Goal: Task Accomplishment & Management: Use online tool/utility

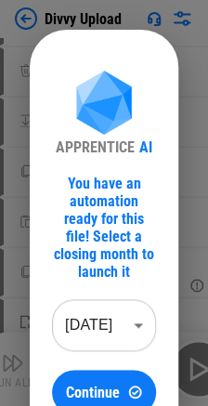
scroll to position [93, 0]
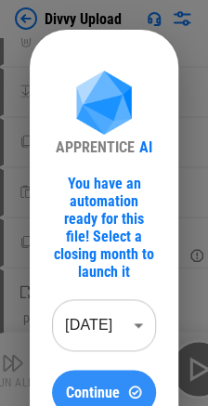
click at [121, 391] on div "Continue" at bounding box center [103, 392] width 59 height 16
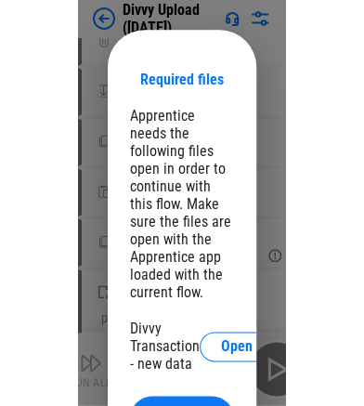
scroll to position [67, 0]
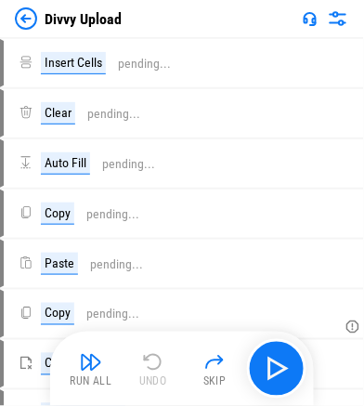
click at [26, 20] on img at bounding box center [26, 18] width 22 height 22
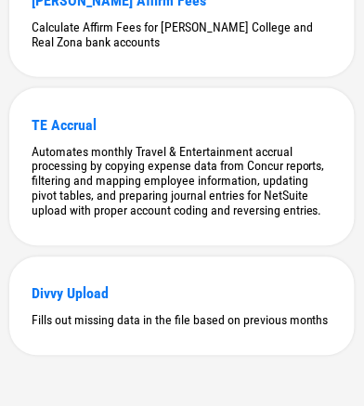
scroll to position [785, 0]
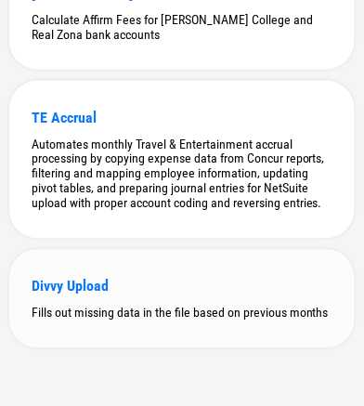
click at [98, 289] on div "Divvy Upload" at bounding box center [182, 287] width 301 height 18
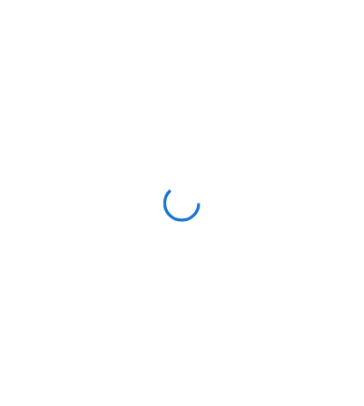
scroll to position [0, 0]
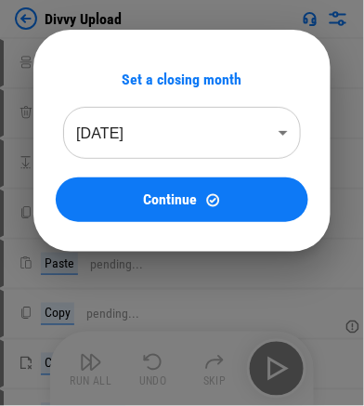
click at [182, 141] on body "Divvy Upload Insert Cells pending... Clear pending... Auto Fill pending... Copy…" at bounding box center [182, 203] width 364 height 406
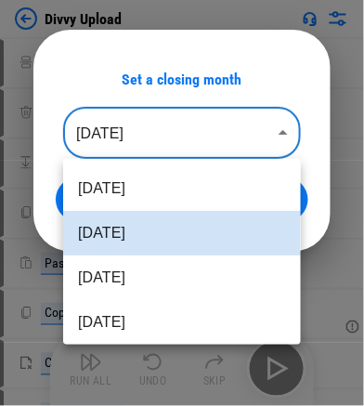
click at [178, 189] on li "Aug 2025" at bounding box center [182, 188] width 238 height 45
type input "********"
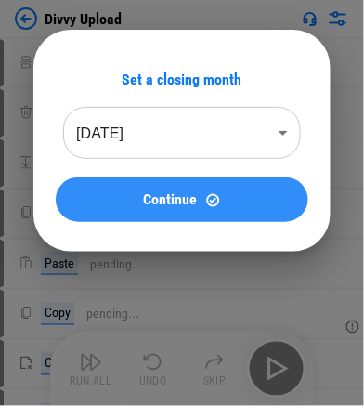
click at [133, 192] on div "Continue" at bounding box center [182, 200] width 208 height 16
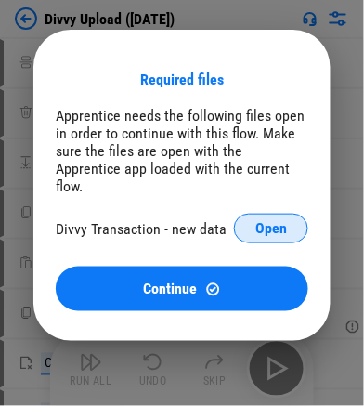
click at [260, 221] on span "Open" at bounding box center [271, 228] width 32 height 15
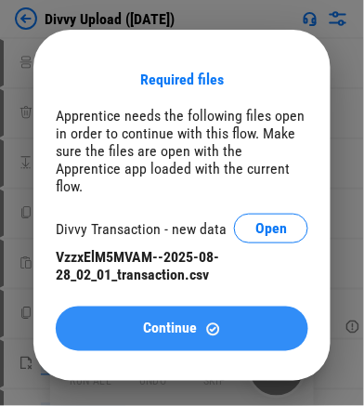
click at [199, 321] on div "Continue" at bounding box center [182, 329] width 208 height 16
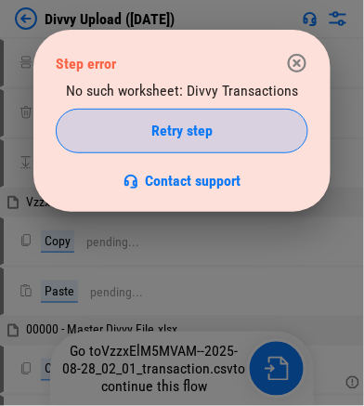
click at [174, 142] on button "Retry step" at bounding box center [182, 131] width 253 height 45
click at [234, 127] on div "Retry step" at bounding box center [182, 131] width 206 height 15
click at [196, 127] on span "Retry step" at bounding box center [181, 131] width 61 height 15
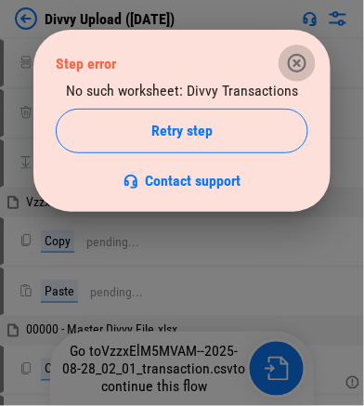
click at [292, 63] on icon "button" at bounding box center [297, 63] width 22 height 22
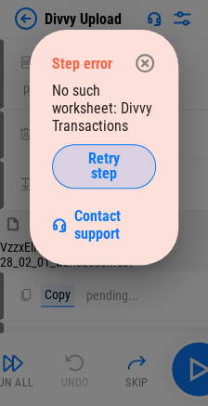
click at [97, 176] on span "Retry step" at bounding box center [104, 166] width 58 height 30
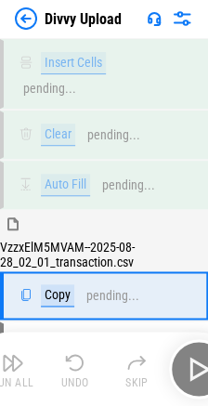
scroll to position [90, 0]
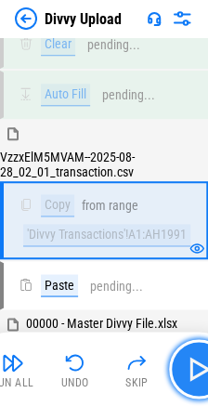
click at [185, 370] on img "button" at bounding box center [199, 369] width 30 height 30
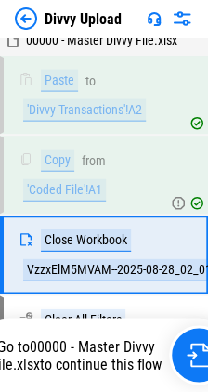
scroll to position [373, 0]
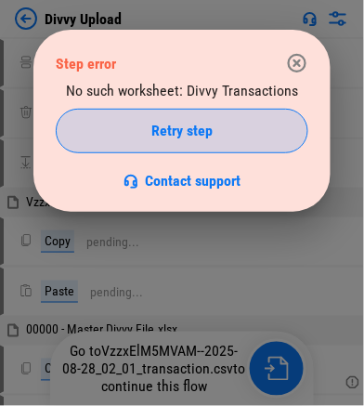
click at [246, 124] on div "Retry step" at bounding box center [182, 131] width 206 height 15
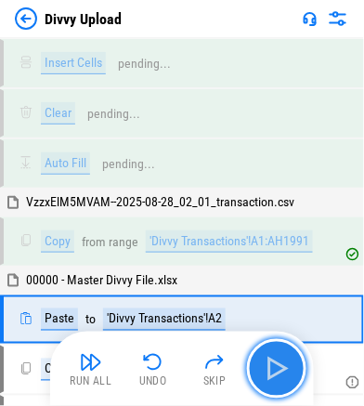
click at [283, 372] on img "button" at bounding box center [277, 369] width 30 height 30
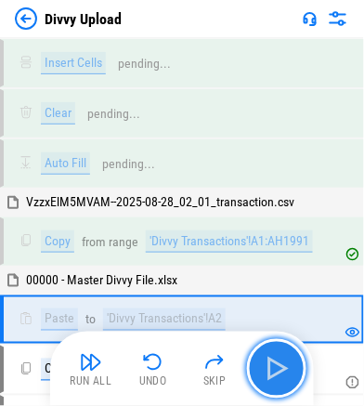
click at [281, 372] on img "button" at bounding box center [277, 369] width 30 height 30
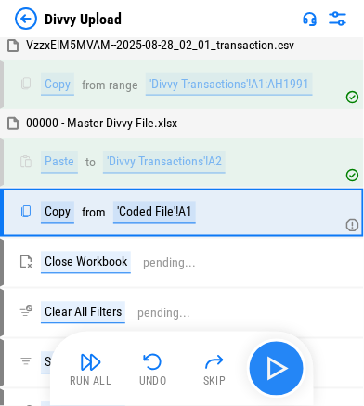
scroll to position [159, 0]
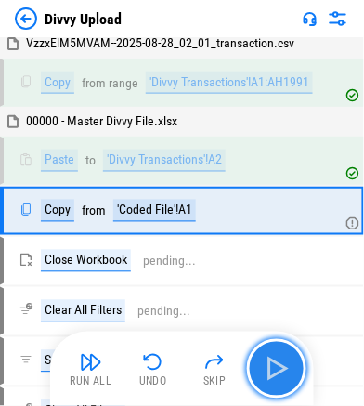
click at [281, 372] on img "button" at bounding box center [277, 369] width 30 height 30
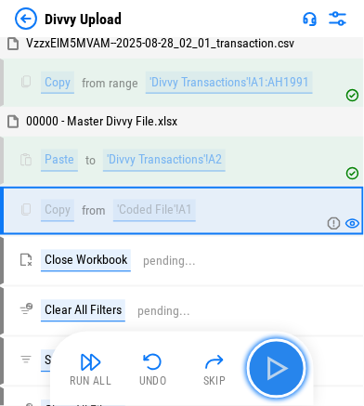
click at [281, 372] on img "button" at bounding box center [277, 369] width 30 height 30
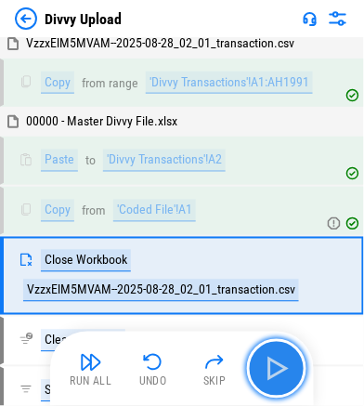
click at [281, 372] on img "button" at bounding box center [277, 369] width 30 height 30
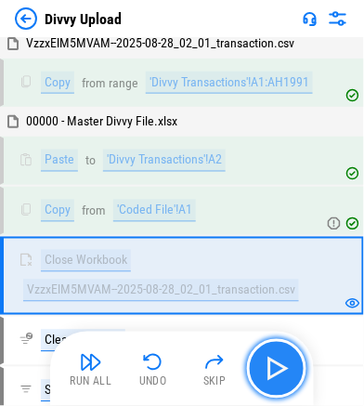
click at [276, 363] on img "button" at bounding box center [277, 369] width 30 height 30
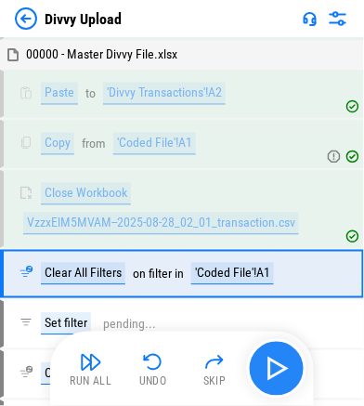
scroll to position [286, 0]
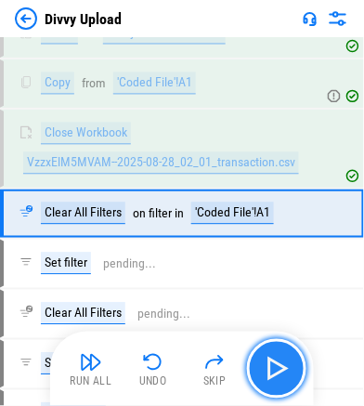
click at [270, 369] on img "button" at bounding box center [277, 369] width 30 height 30
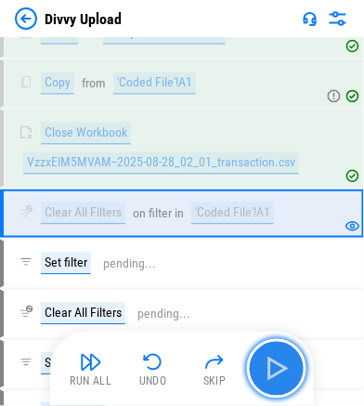
click at [278, 363] on img "button" at bounding box center [277, 369] width 30 height 30
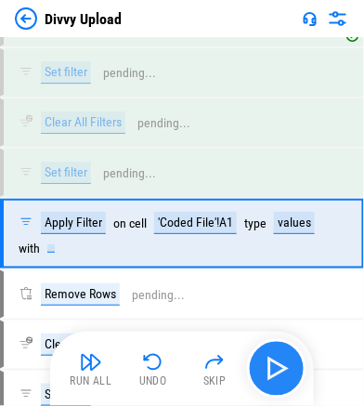
scroll to position [493, 0]
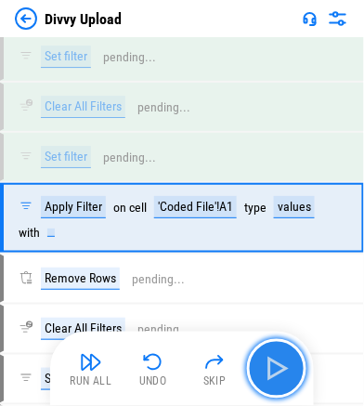
click at [279, 369] on img "button" at bounding box center [277, 369] width 30 height 30
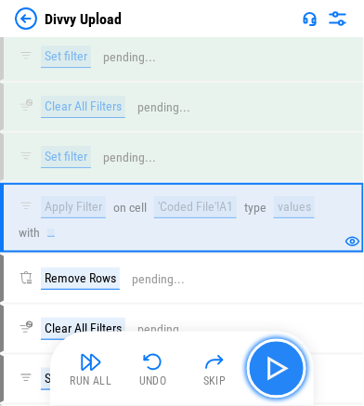
click at [273, 374] on img "button" at bounding box center [277, 369] width 30 height 30
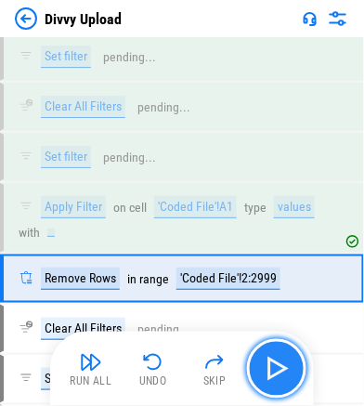
click at [273, 374] on img "button" at bounding box center [277, 369] width 30 height 30
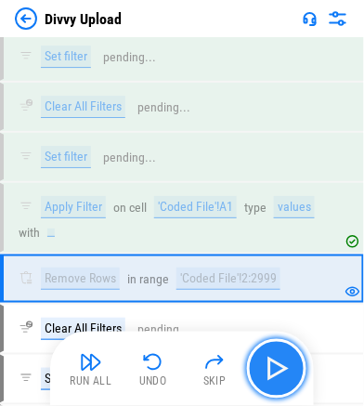
click at [280, 369] on img "button" at bounding box center [277, 369] width 30 height 30
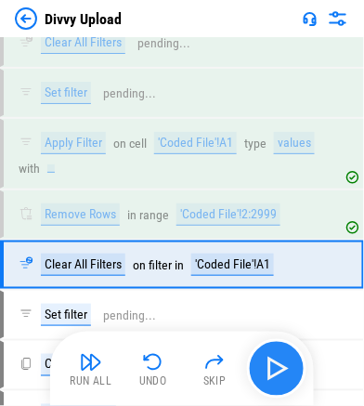
scroll to position [602, 0]
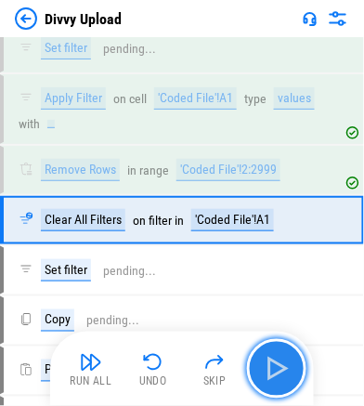
click at [280, 369] on img "button" at bounding box center [277, 369] width 30 height 30
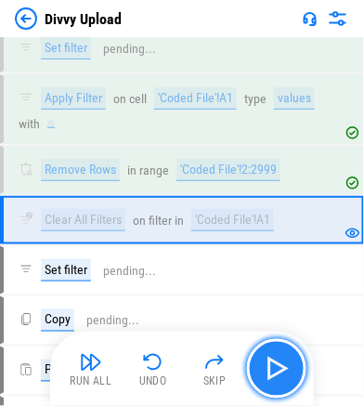
click at [280, 369] on img "button" at bounding box center [277, 369] width 30 height 30
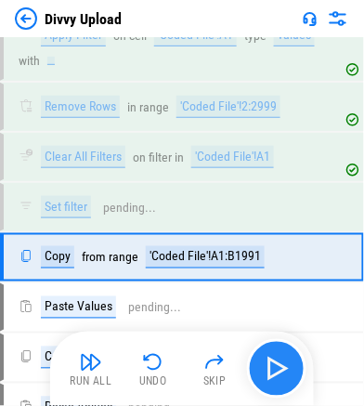
scroll to position [699, 0]
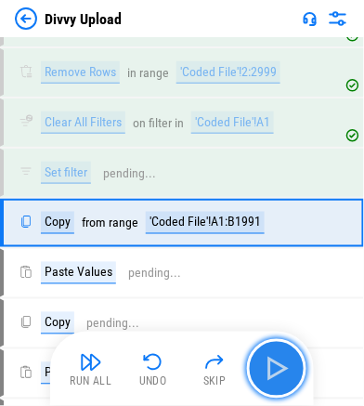
click at [283, 369] on img "button" at bounding box center [277, 369] width 30 height 30
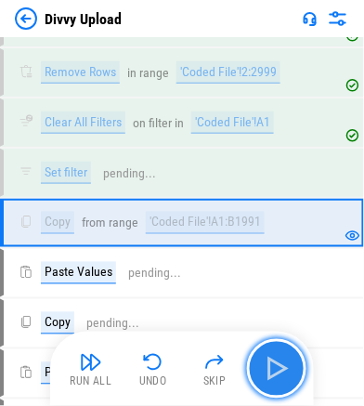
click at [283, 369] on img "button" at bounding box center [277, 369] width 30 height 30
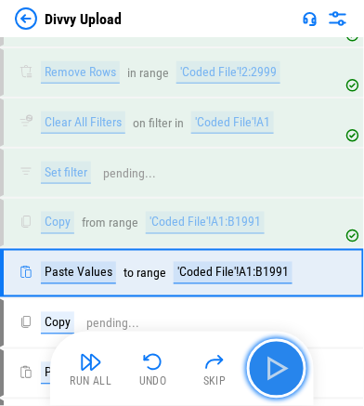
click at [283, 369] on img "button" at bounding box center [277, 369] width 30 height 30
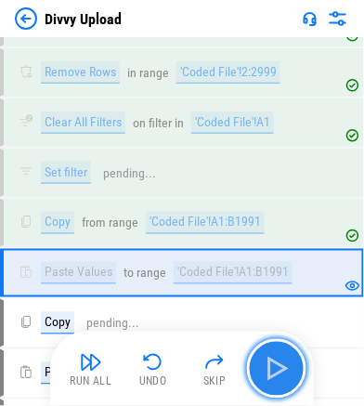
click at [271, 368] on img "button" at bounding box center [277, 369] width 30 height 30
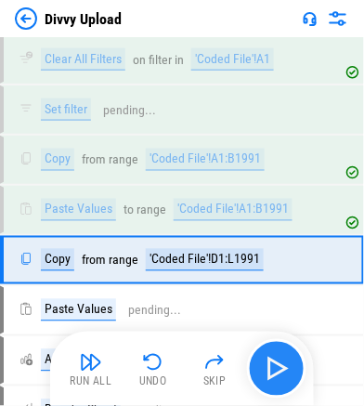
scroll to position [797, 0]
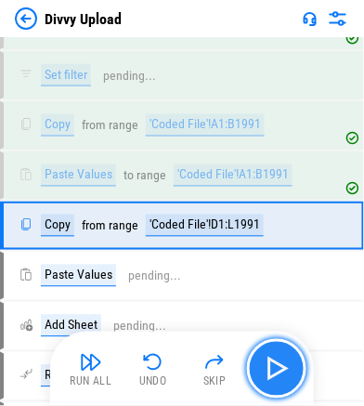
click at [271, 368] on img "button" at bounding box center [277, 369] width 30 height 30
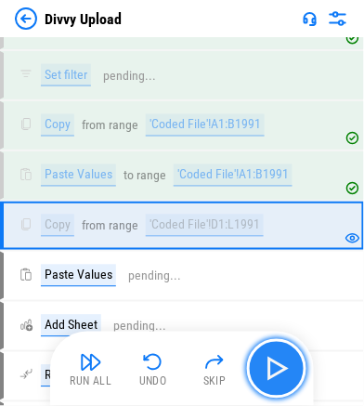
click at [271, 368] on img "button" at bounding box center [277, 369] width 30 height 30
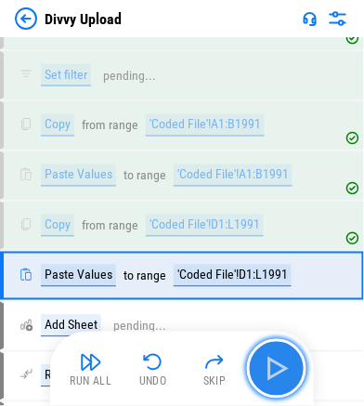
click at [271, 368] on img "button" at bounding box center [277, 369] width 30 height 30
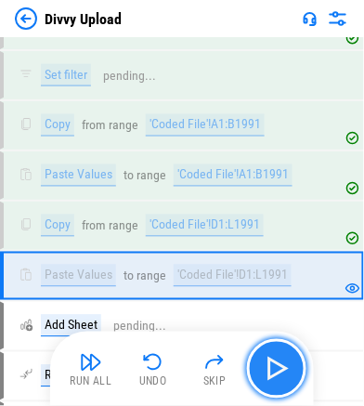
click at [271, 368] on img "button" at bounding box center [277, 369] width 30 height 30
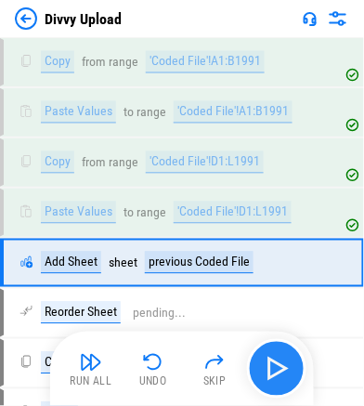
scroll to position [894, 0]
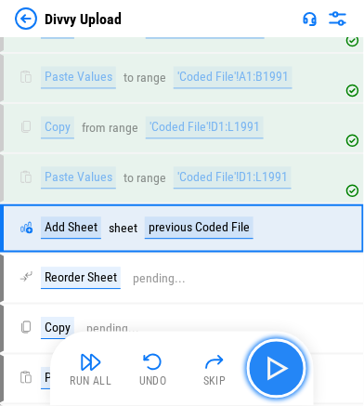
click at [276, 360] on img "button" at bounding box center [277, 369] width 30 height 30
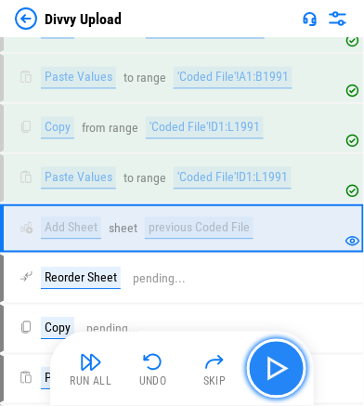
click at [276, 360] on img "button" at bounding box center [277, 369] width 30 height 30
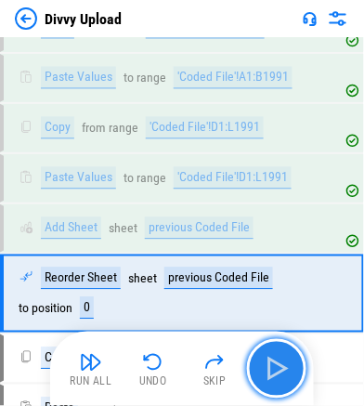
click at [276, 362] on img "button" at bounding box center [277, 369] width 30 height 30
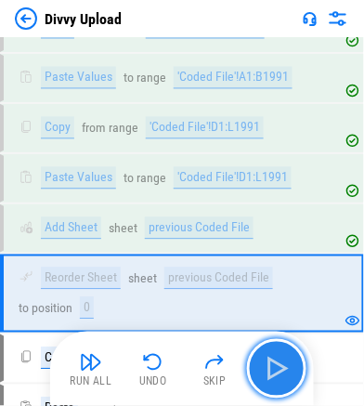
click at [276, 362] on img "button" at bounding box center [277, 369] width 30 height 30
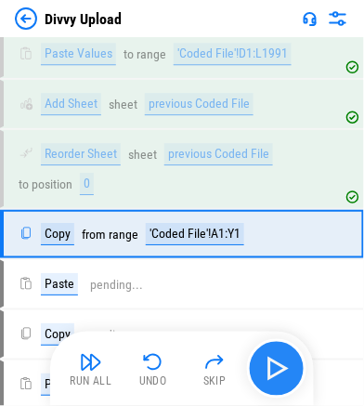
scroll to position [1023, 0]
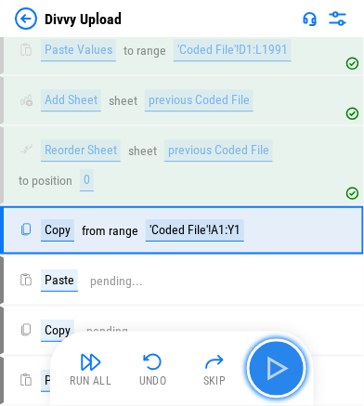
click at [276, 362] on img "button" at bounding box center [277, 369] width 30 height 30
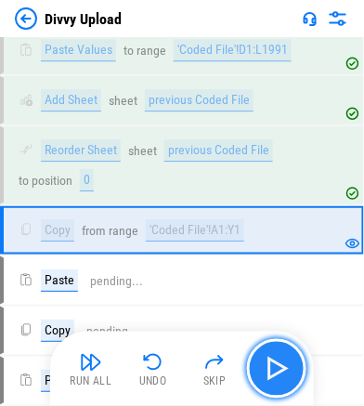
click at [276, 362] on img "button" at bounding box center [277, 369] width 30 height 30
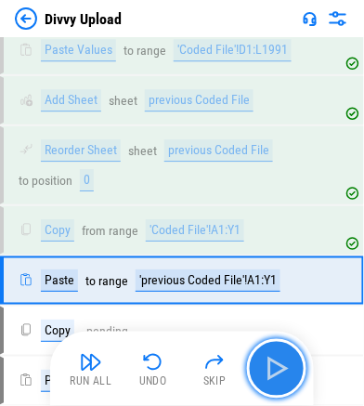
click at [276, 362] on img "button" at bounding box center [277, 369] width 30 height 30
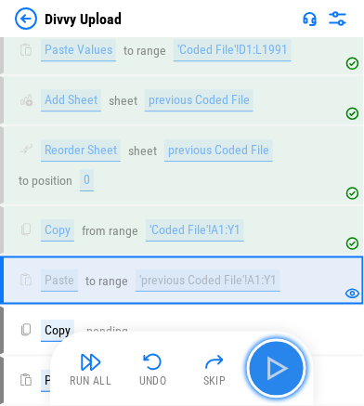
click at [276, 362] on img "button" at bounding box center [277, 369] width 30 height 30
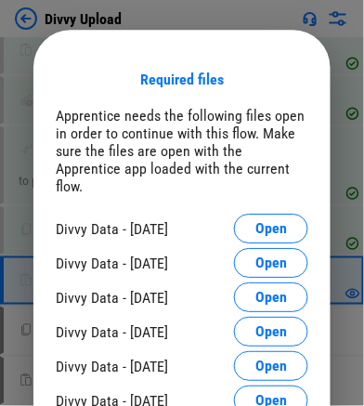
scroll to position [1115, 0]
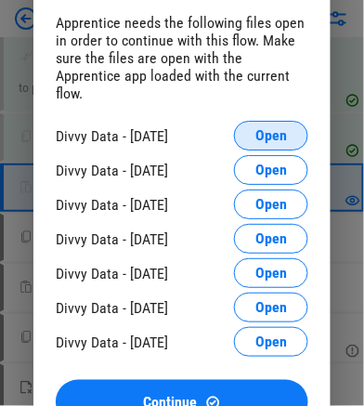
click at [280, 128] on span "Open" at bounding box center [271, 135] width 32 height 15
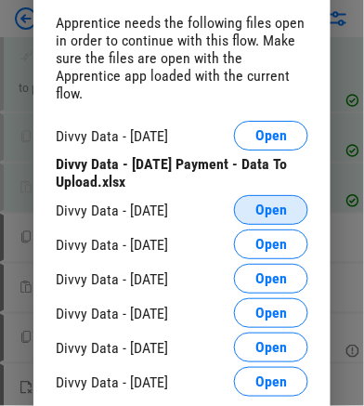
click at [262, 202] on span "Open" at bounding box center [271, 209] width 32 height 15
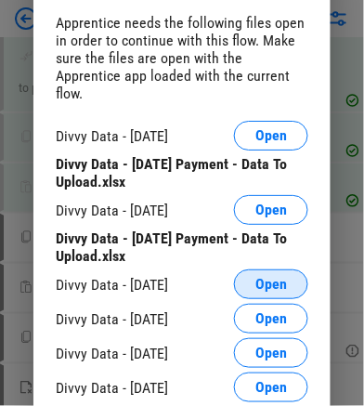
click at [265, 277] on span "Open" at bounding box center [271, 284] width 32 height 15
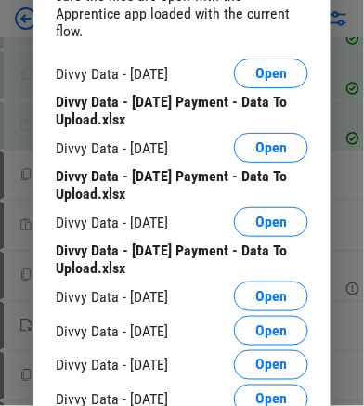
scroll to position [1208, 0]
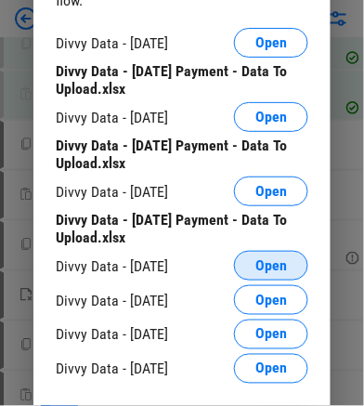
click at [276, 258] on span "Open" at bounding box center [271, 265] width 32 height 15
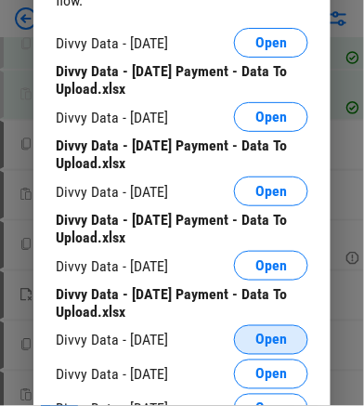
click at [260, 332] on span "Open" at bounding box center [271, 339] width 32 height 15
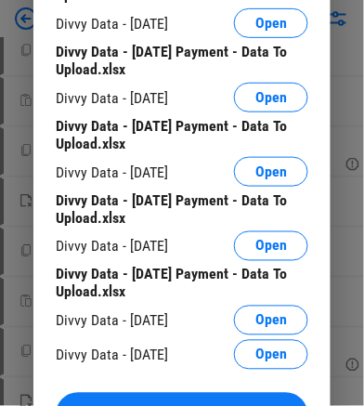
scroll to position [1394, 0]
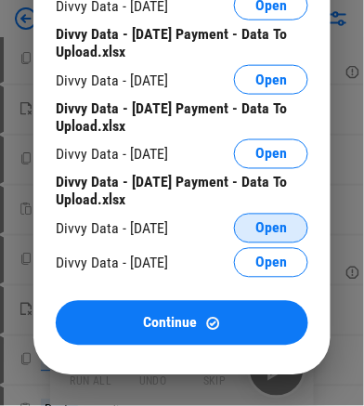
click at [265, 221] on span "Open" at bounding box center [271, 228] width 32 height 15
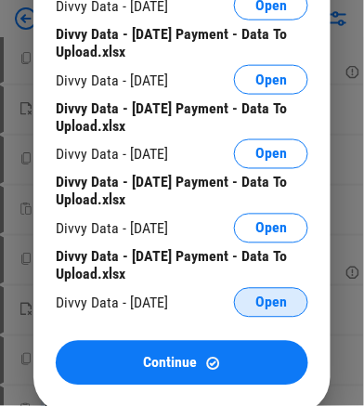
click at [272, 295] on span "Open" at bounding box center [271, 302] width 32 height 15
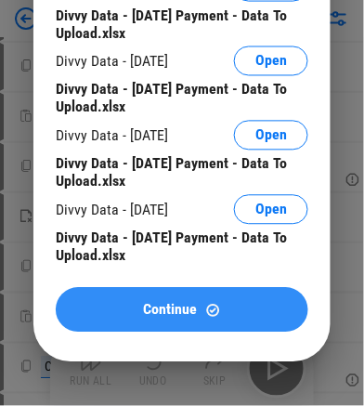
click at [156, 303] on span "Continue" at bounding box center [171, 310] width 54 height 15
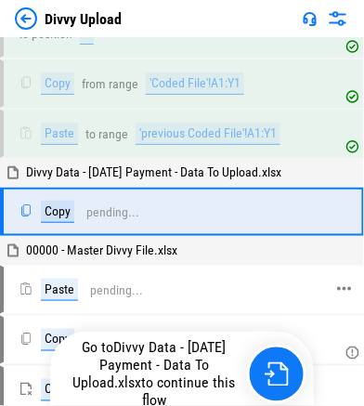
scroll to position [1176, 0]
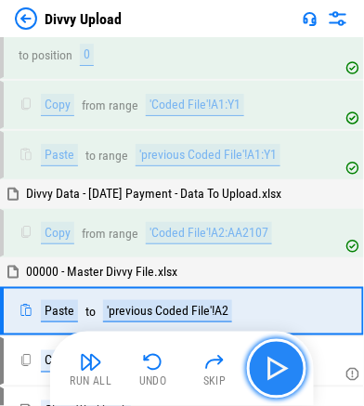
click at [278, 368] on img "button" at bounding box center [277, 369] width 30 height 30
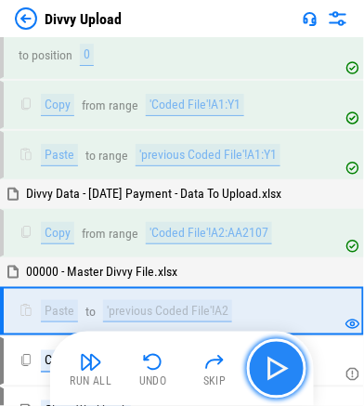
click at [278, 368] on img "button" at bounding box center [277, 369] width 30 height 30
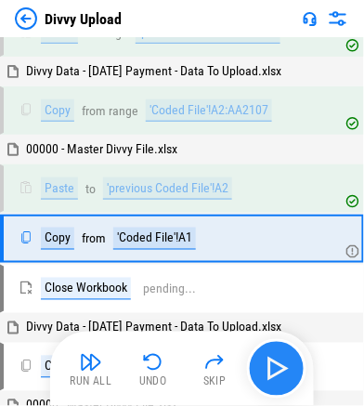
scroll to position [1301, 0]
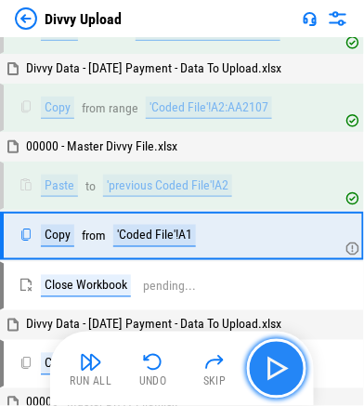
click at [277, 368] on img "button" at bounding box center [277, 369] width 30 height 30
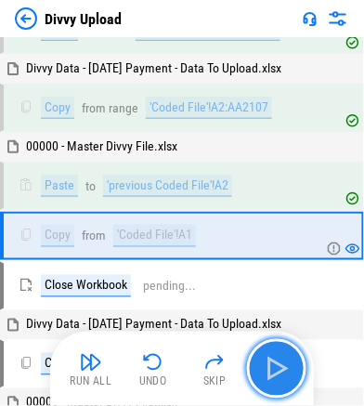
click at [277, 368] on img "button" at bounding box center [277, 369] width 30 height 30
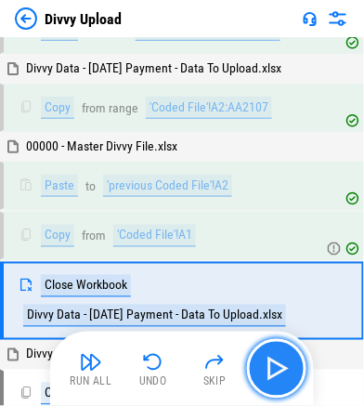
click at [277, 368] on img "button" at bounding box center [277, 369] width 30 height 30
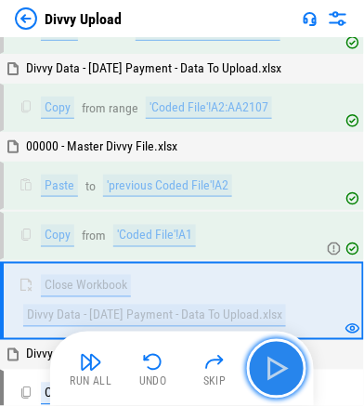
click at [272, 373] on img "button" at bounding box center [277, 369] width 30 height 30
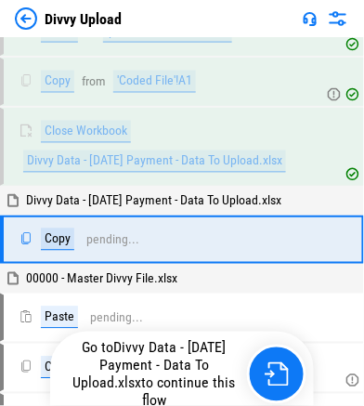
scroll to position [1456, 0]
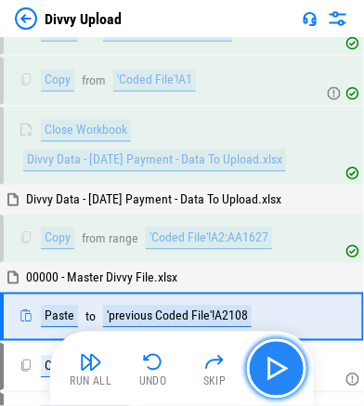
click at [280, 369] on img "button" at bounding box center [277, 369] width 30 height 30
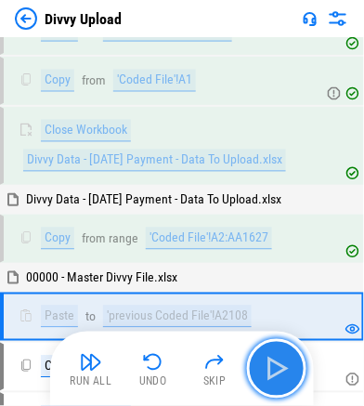
click at [280, 369] on img "button" at bounding box center [277, 369] width 30 height 30
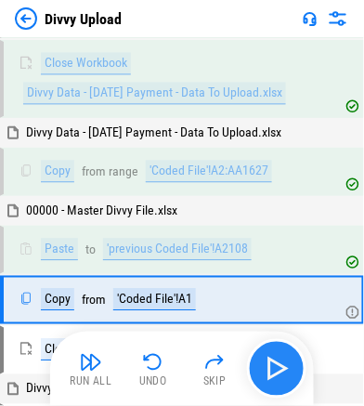
scroll to position [1582, 0]
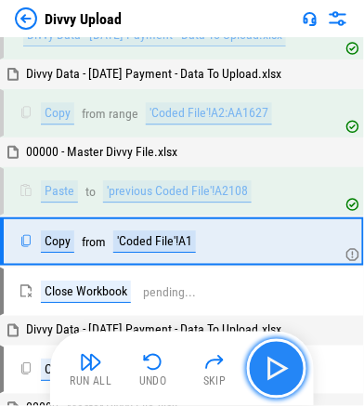
click at [278, 371] on img "button" at bounding box center [277, 369] width 30 height 30
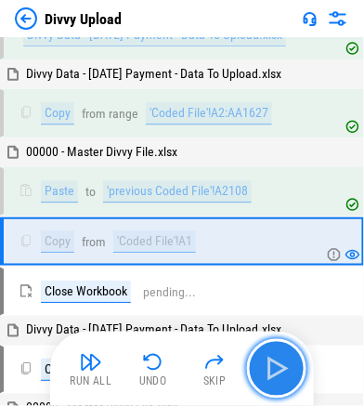
click at [278, 371] on img "button" at bounding box center [277, 369] width 30 height 30
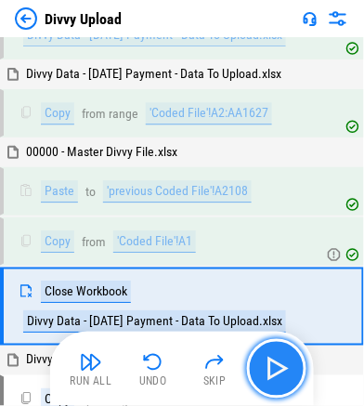
click at [278, 371] on img "button" at bounding box center [277, 369] width 30 height 30
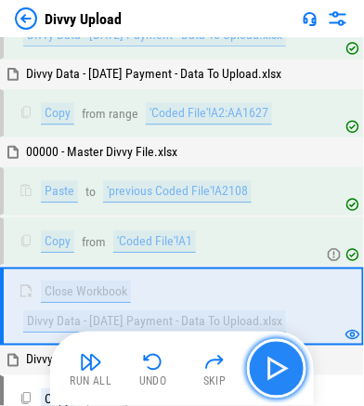
click at [275, 372] on img "button" at bounding box center [277, 369] width 30 height 30
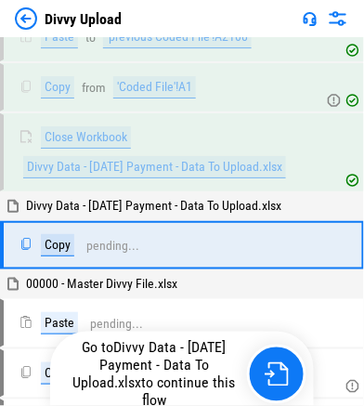
scroll to position [1738, 0]
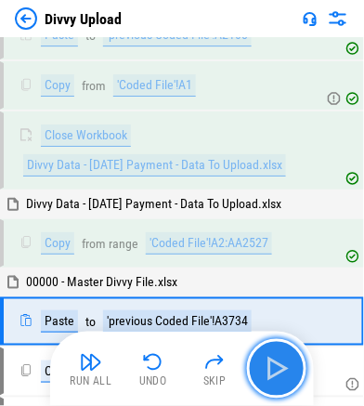
click at [283, 369] on img "button" at bounding box center [277, 369] width 30 height 30
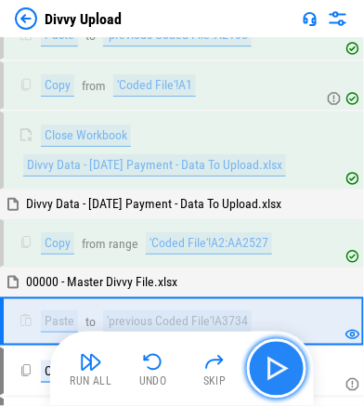
click at [291, 369] on img "button" at bounding box center [277, 369] width 30 height 30
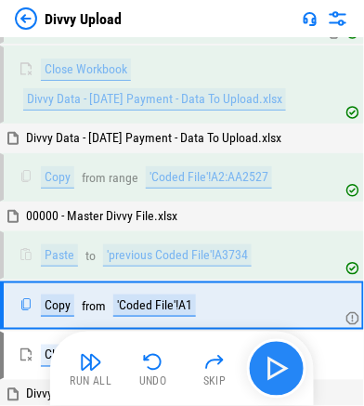
scroll to position [1863, 0]
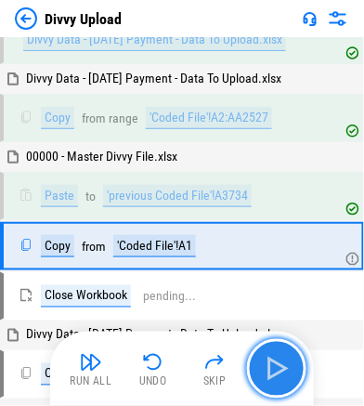
click at [283, 368] on img "button" at bounding box center [277, 369] width 30 height 30
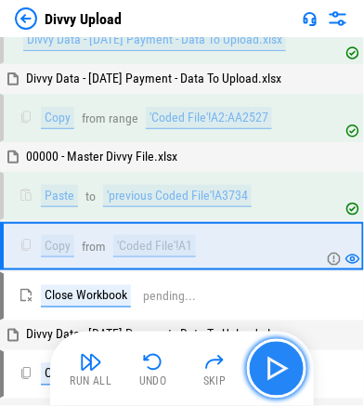
click at [287, 376] on img "button" at bounding box center [277, 369] width 30 height 30
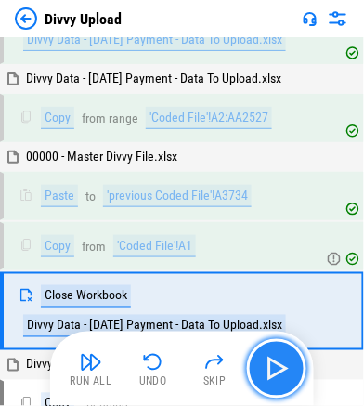
click at [287, 376] on img "button" at bounding box center [277, 369] width 30 height 30
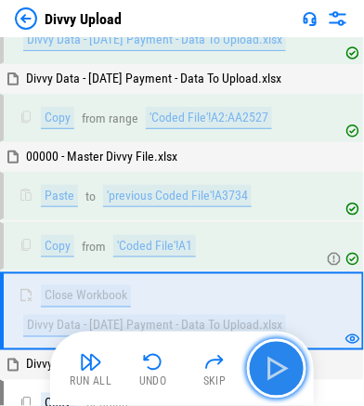
click at [276, 375] on img "button" at bounding box center [277, 369] width 30 height 30
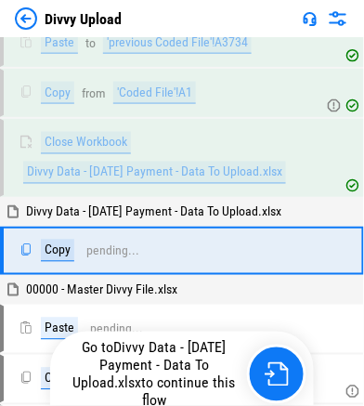
scroll to position [2018, 0]
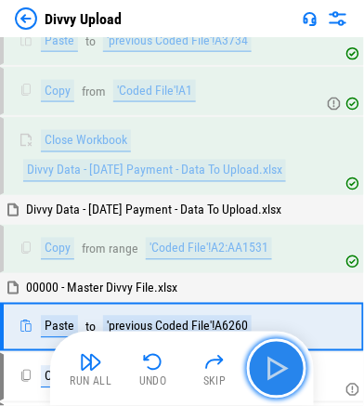
click at [293, 373] on button "button" at bounding box center [276, 368] width 59 height 59
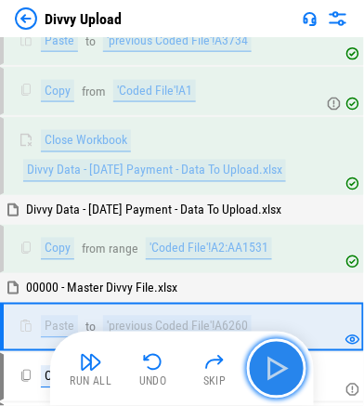
click at [280, 372] on img "button" at bounding box center [277, 369] width 30 height 30
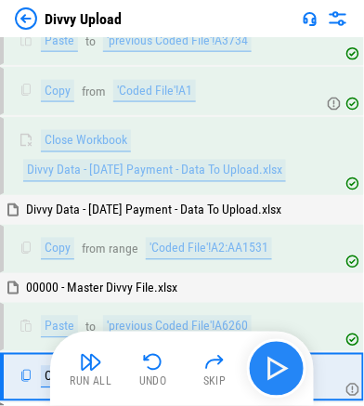
scroll to position [2144, 0]
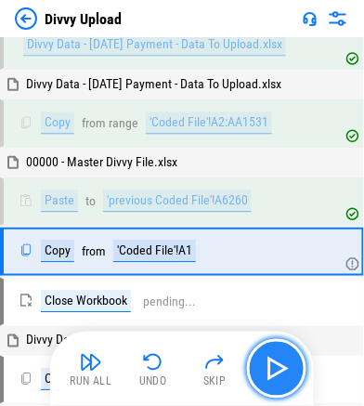
click at [278, 366] on img "button" at bounding box center [277, 369] width 30 height 30
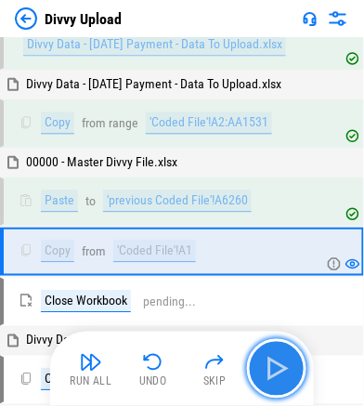
click at [278, 366] on img "button" at bounding box center [277, 369] width 30 height 30
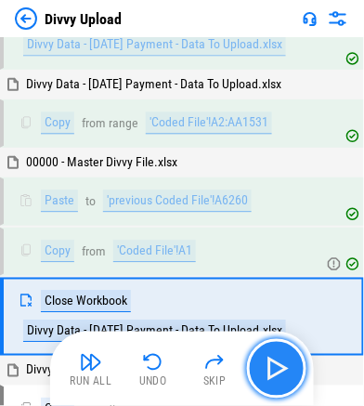
click at [276, 369] on img "button" at bounding box center [277, 369] width 30 height 30
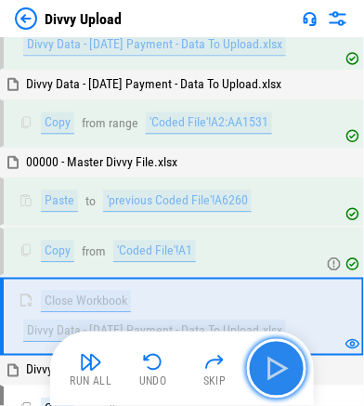
click at [279, 370] on img "button" at bounding box center [277, 369] width 30 height 30
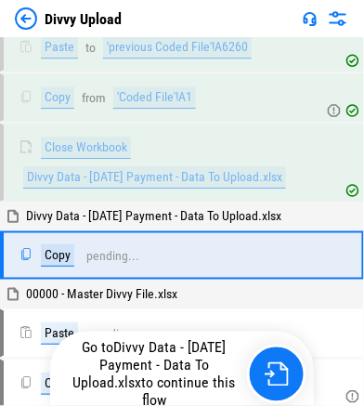
scroll to position [2299, 0]
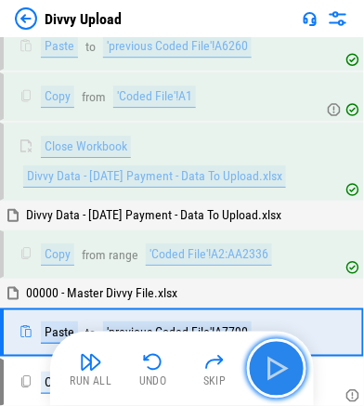
click at [280, 366] on img "button" at bounding box center [277, 369] width 30 height 30
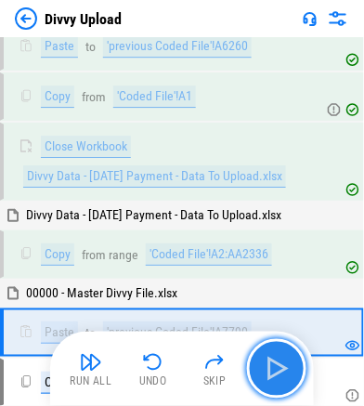
click at [280, 373] on img "button" at bounding box center [277, 369] width 30 height 30
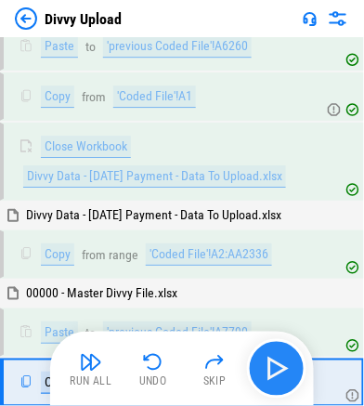
scroll to position [2425, 0]
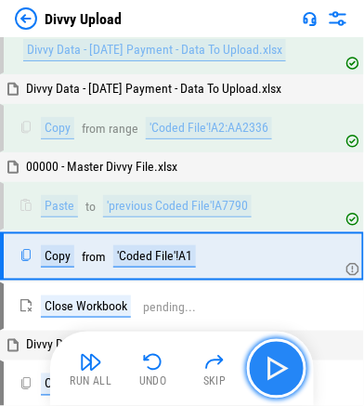
click at [282, 372] on img "button" at bounding box center [277, 369] width 30 height 30
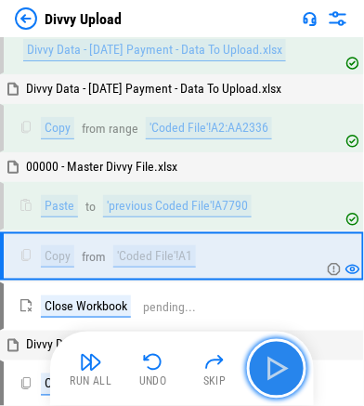
click at [279, 371] on img "button" at bounding box center [277, 369] width 30 height 30
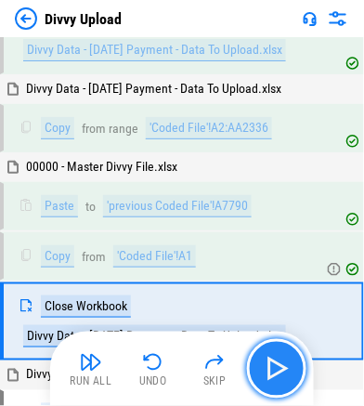
click at [279, 370] on img "button" at bounding box center [277, 369] width 30 height 30
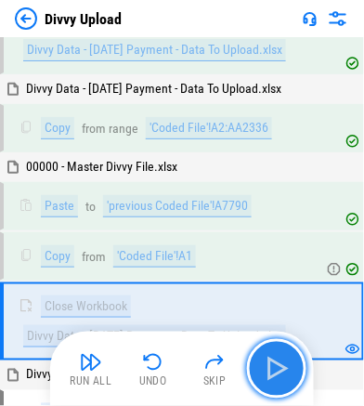
click at [286, 369] on img "button" at bounding box center [277, 369] width 30 height 30
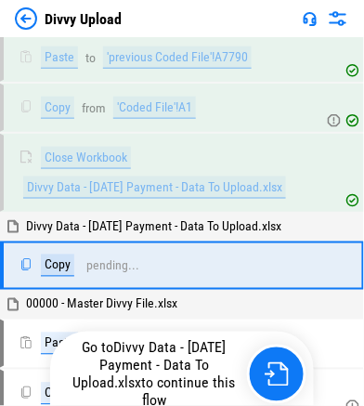
scroll to position [2579, 0]
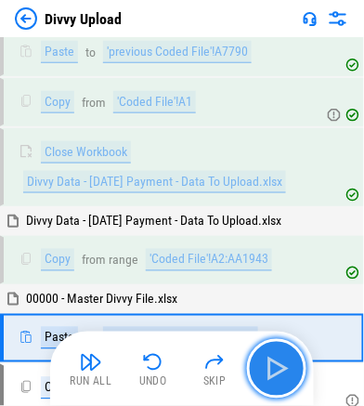
click at [280, 371] on img "button" at bounding box center [277, 369] width 30 height 30
click at [269, 377] on img "button" at bounding box center [277, 369] width 30 height 30
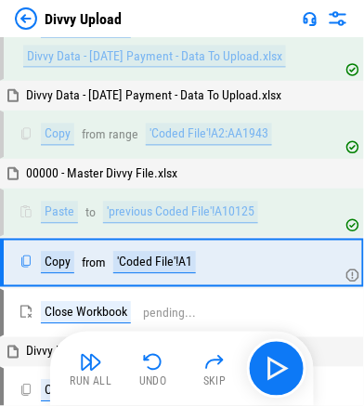
scroll to position [2706, 0]
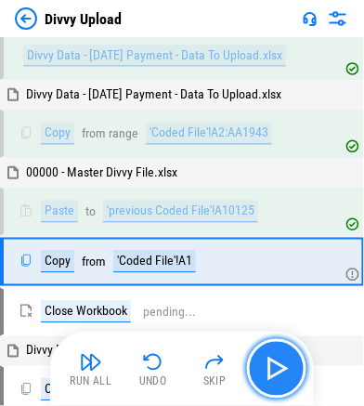
click at [271, 365] on img "button" at bounding box center [277, 369] width 30 height 30
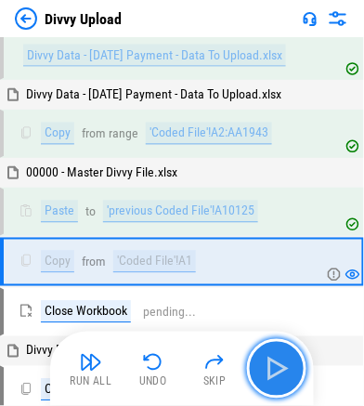
click at [275, 370] on img "button" at bounding box center [277, 369] width 30 height 30
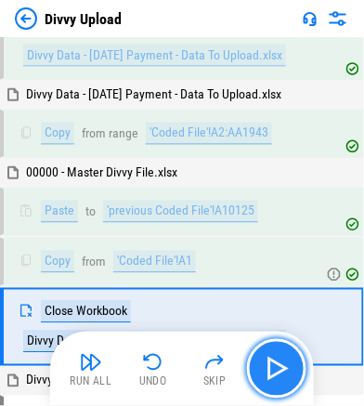
click at [275, 370] on img "button" at bounding box center [277, 369] width 30 height 30
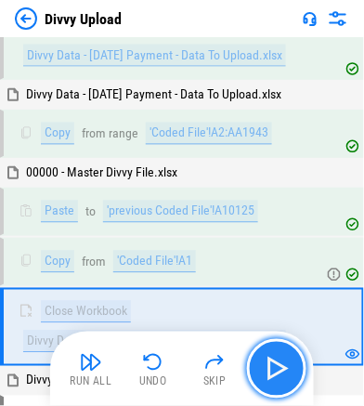
click at [284, 372] on img "button" at bounding box center [277, 369] width 30 height 30
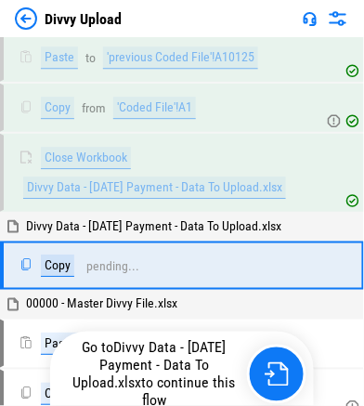
scroll to position [2861, 0]
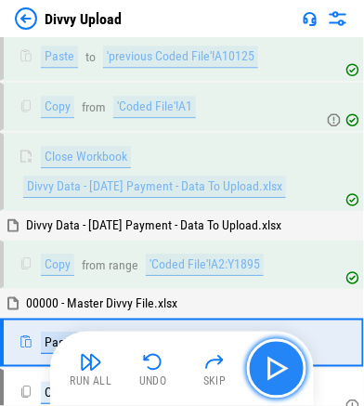
click at [288, 361] on img "button" at bounding box center [277, 369] width 30 height 30
click at [287, 364] on img "button" at bounding box center [277, 369] width 30 height 30
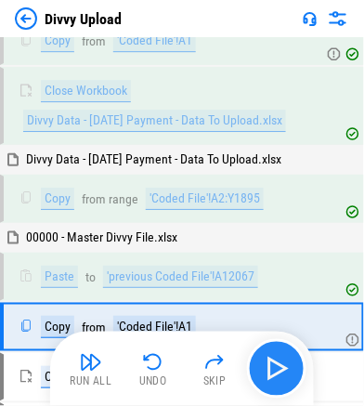
scroll to position [2986, 0]
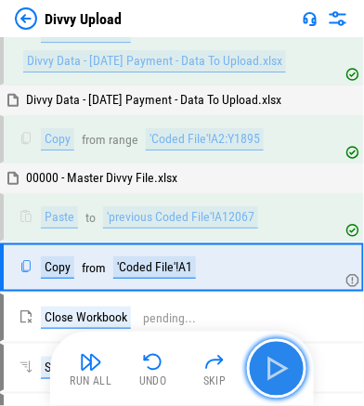
click at [286, 367] on img "button" at bounding box center [277, 369] width 30 height 30
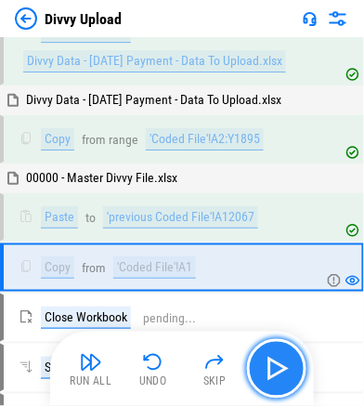
click at [292, 368] on button "button" at bounding box center [276, 368] width 59 height 59
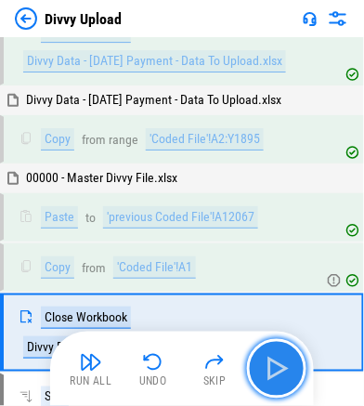
click at [292, 378] on button "button" at bounding box center [276, 368] width 59 height 59
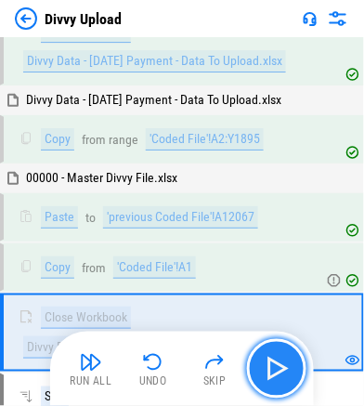
click at [292, 369] on button "button" at bounding box center [276, 368] width 59 height 59
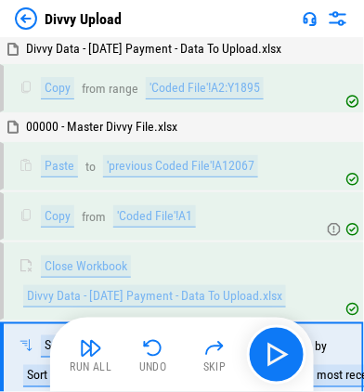
scroll to position [3136, 0]
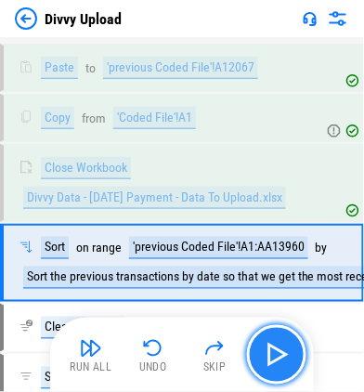
click at [273, 346] on img "button" at bounding box center [277, 355] width 30 height 30
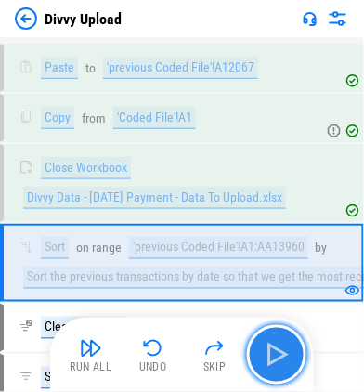
click at [280, 352] on img "button" at bounding box center [277, 355] width 30 height 30
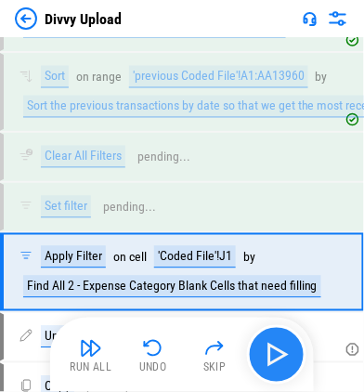
scroll to position [3311, 0]
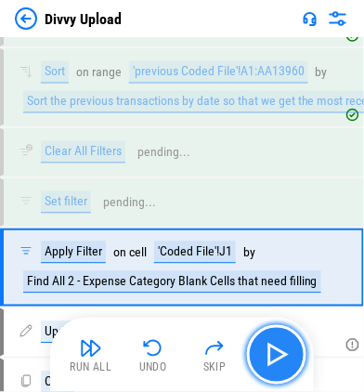
click at [276, 357] on img "button" at bounding box center [277, 355] width 30 height 30
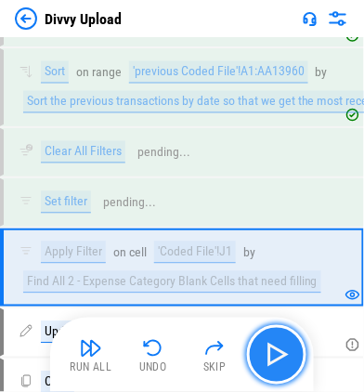
click at [276, 357] on img "button" at bounding box center [277, 355] width 30 height 30
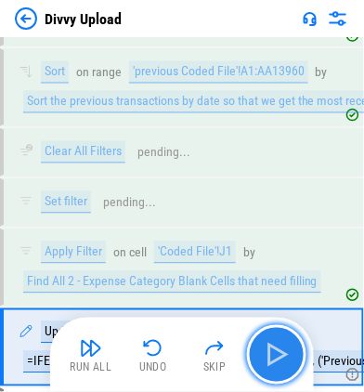
click at [276, 357] on img "button" at bounding box center [277, 355] width 30 height 30
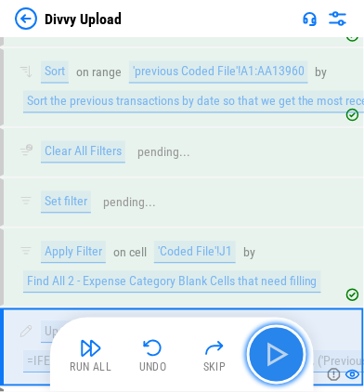
click at [276, 357] on img "button" at bounding box center [277, 355] width 30 height 30
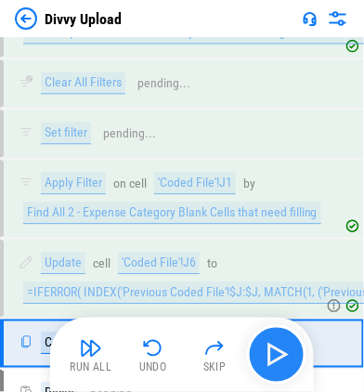
scroll to position [3453, 0]
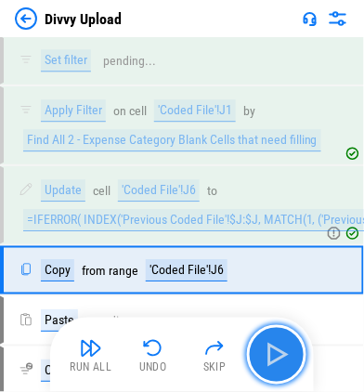
click at [276, 357] on img "button" at bounding box center [277, 355] width 30 height 30
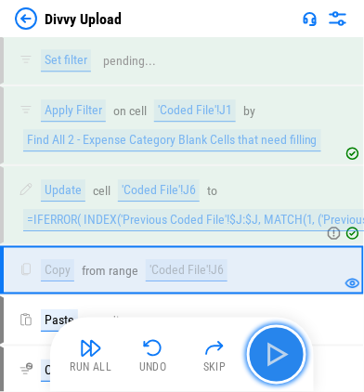
click at [273, 352] on img "button" at bounding box center [277, 355] width 30 height 30
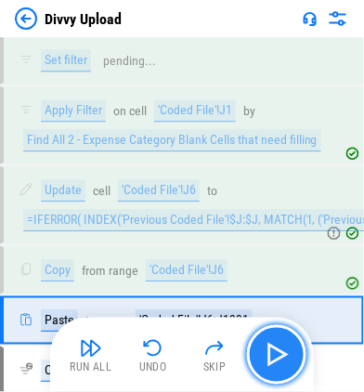
click at [273, 352] on img "button" at bounding box center [277, 355] width 30 height 30
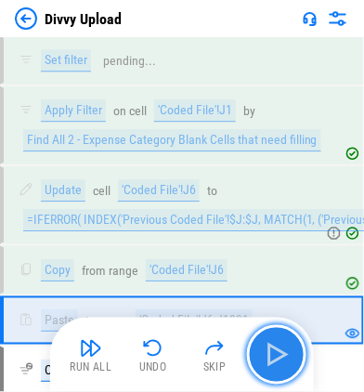
click at [283, 358] on img "button" at bounding box center [277, 355] width 30 height 30
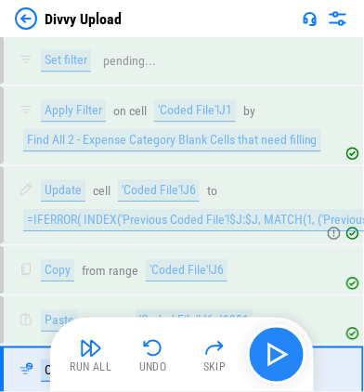
scroll to position [3551, 0]
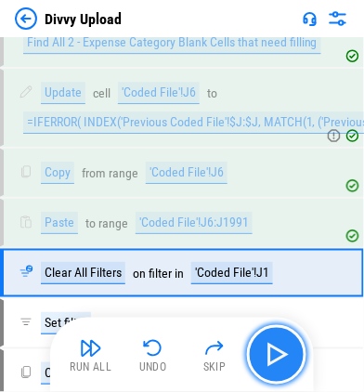
click at [280, 354] on img "button" at bounding box center [277, 355] width 30 height 30
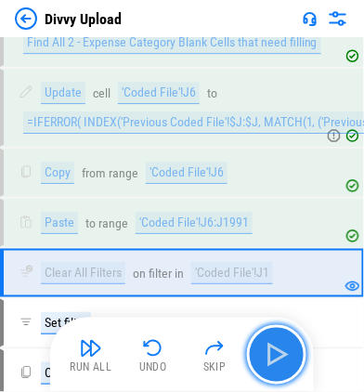
click at [267, 361] on img "button" at bounding box center [277, 355] width 30 height 30
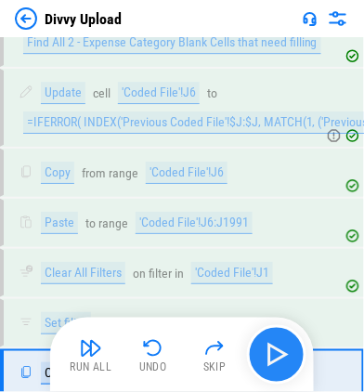
scroll to position [3648, 0]
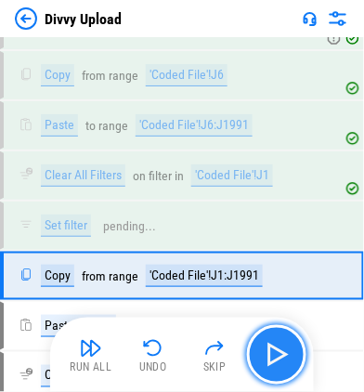
click at [267, 361] on img "button" at bounding box center [277, 355] width 30 height 30
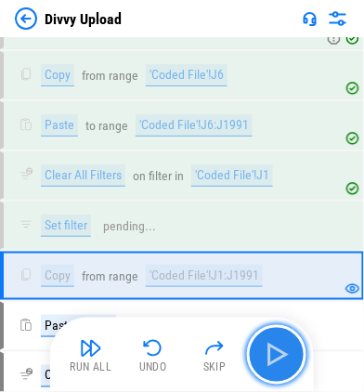
click at [285, 355] on img "button" at bounding box center [277, 355] width 30 height 30
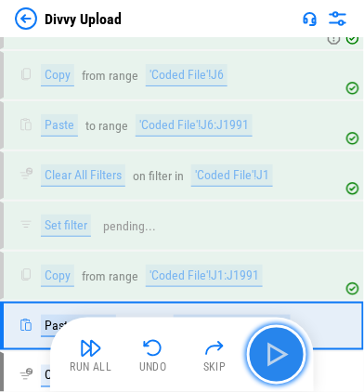
click at [283, 355] on img "button" at bounding box center [277, 355] width 30 height 30
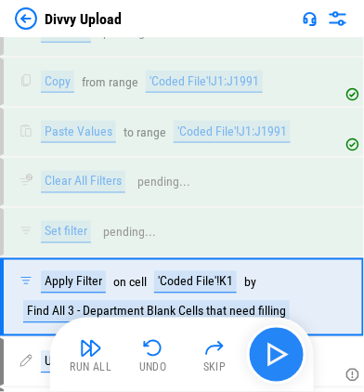
scroll to position [3859, 0]
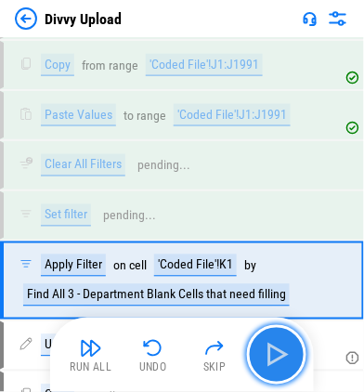
click at [283, 355] on img "button" at bounding box center [277, 355] width 30 height 30
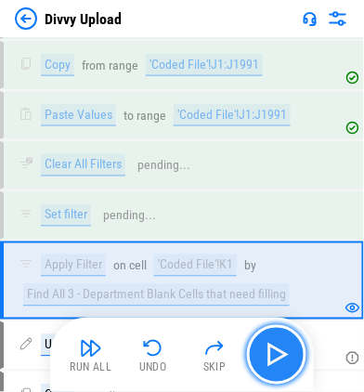
click at [283, 355] on img "button" at bounding box center [277, 355] width 30 height 30
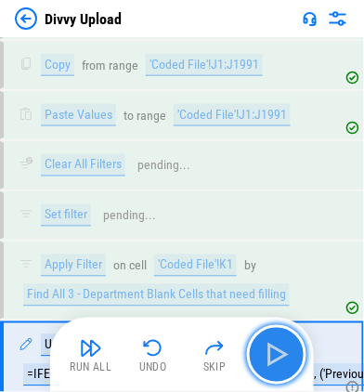
click at [283, 355] on img "button" at bounding box center [277, 355] width 30 height 30
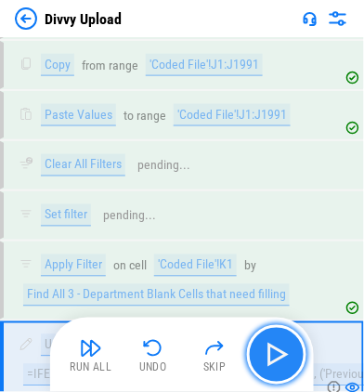
click at [283, 355] on img "button" at bounding box center [277, 355] width 30 height 30
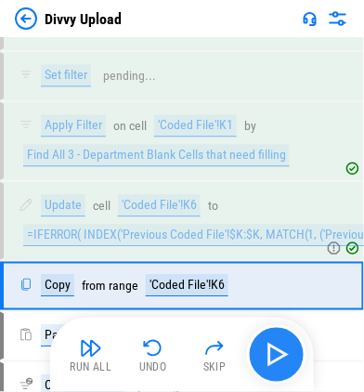
scroll to position [4001, 0]
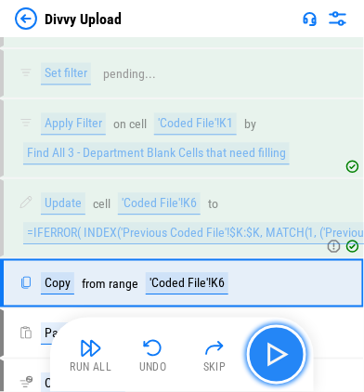
click at [283, 355] on img "button" at bounding box center [277, 355] width 30 height 30
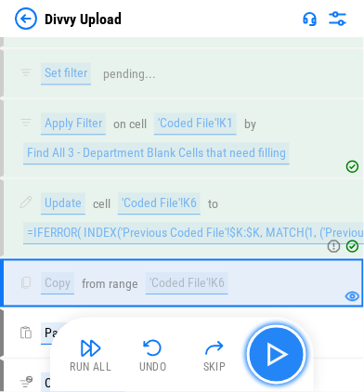
click at [283, 354] on img "button" at bounding box center [277, 355] width 30 height 30
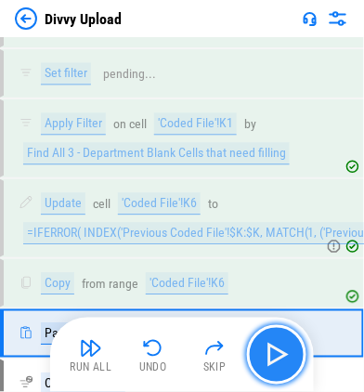
click at [283, 354] on img "button" at bounding box center [277, 355] width 30 height 30
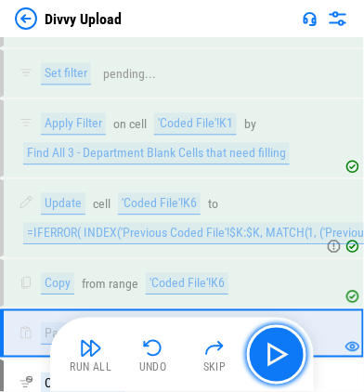
click at [286, 355] on img "button" at bounding box center [277, 355] width 30 height 30
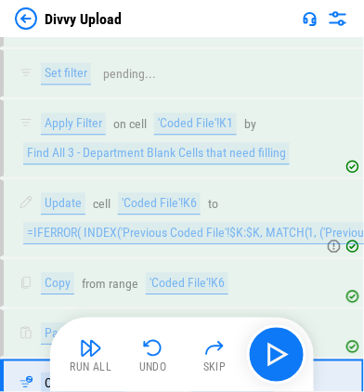
scroll to position [4100, 0]
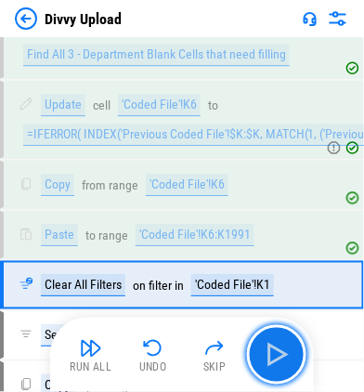
click at [286, 355] on img "button" at bounding box center [277, 355] width 30 height 30
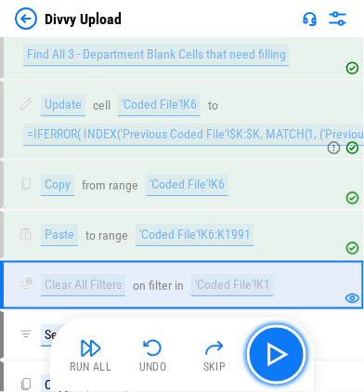
click at [286, 357] on img "button" at bounding box center [277, 355] width 30 height 30
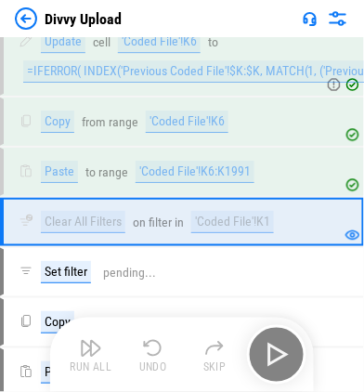
scroll to position [4197, 0]
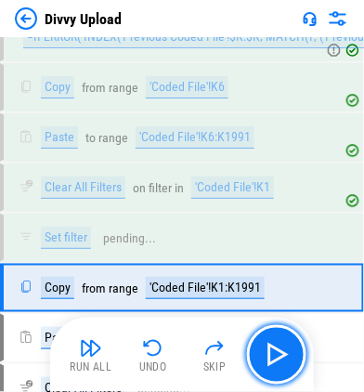
click at [286, 357] on img "button" at bounding box center [277, 355] width 30 height 30
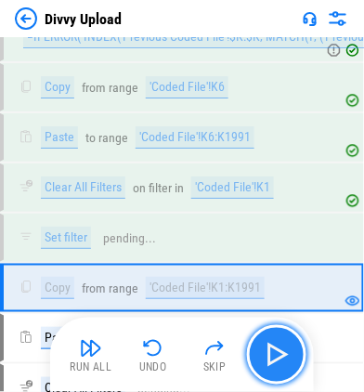
click at [274, 355] on img "button" at bounding box center [277, 355] width 30 height 30
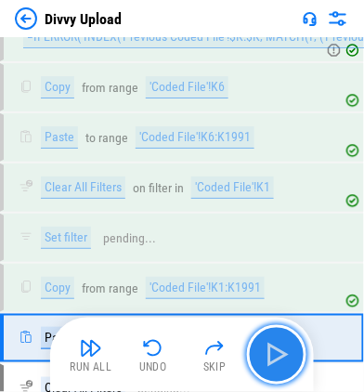
click at [281, 362] on img "button" at bounding box center [277, 355] width 30 height 30
click at [279, 355] on img "button" at bounding box center [277, 355] width 30 height 30
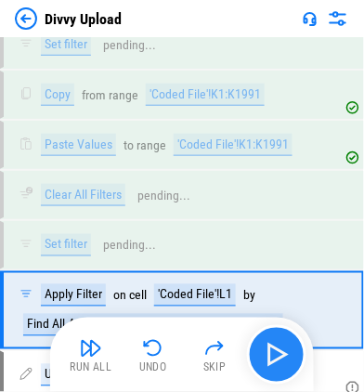
scroll to position [4407, 0]
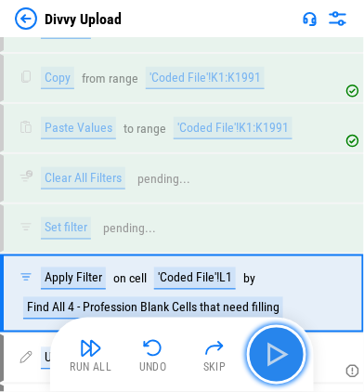
click at [279, 355] on img "button" at bounding box center [277, 355] width 30 height 30
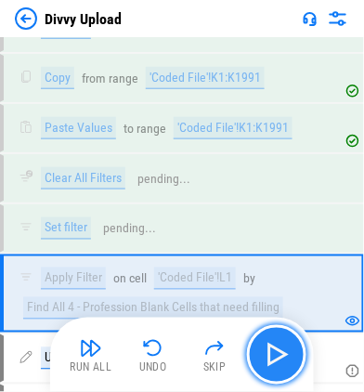
click at [275, 349] on img "button" at bounding box center [277, 355] width 30 height 30
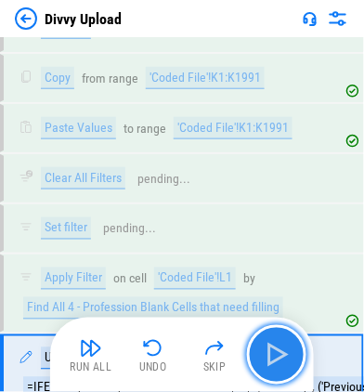
click at [270, 358] on img "button" at bounding box center [277, 355] width 30 height 30
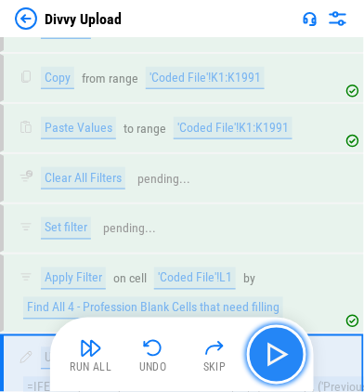
click at [283, 363] on img "button" at bounding box center [277, 355] width 30 height 30
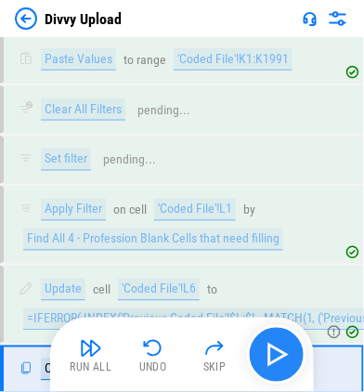
scroll to position [4549, 0]
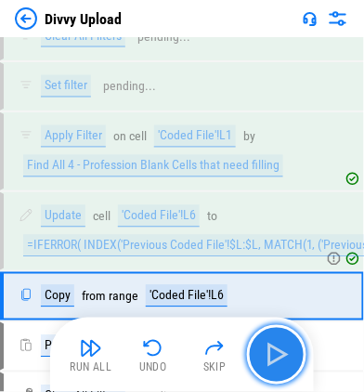
click at [283, 363] on img "button" at bounding box center [277, 355] width 30 height 30
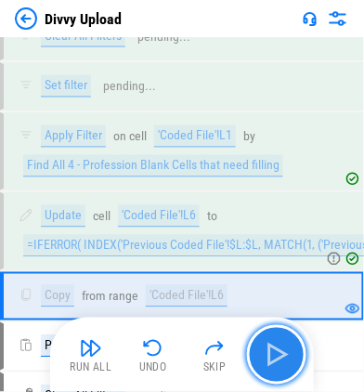
click at [279, 358] on img "button" at bounding box center [277, 355] width 30 height 30
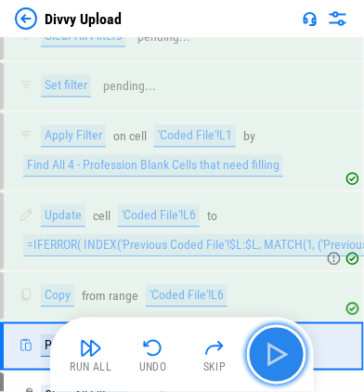
click at [279, 358] on img "button" at bounding box center [277, 355] width 30 height 30
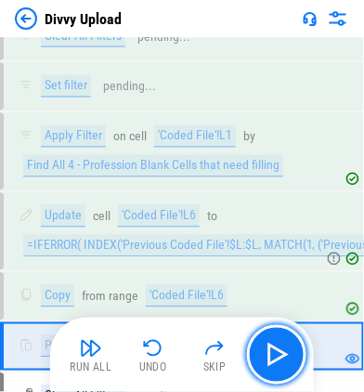
click at [282, 360] on img "button" at bounding box center [277, 355] width 30 height 30
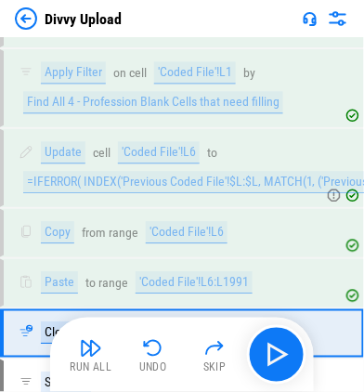
scroll to position [4647, 0]
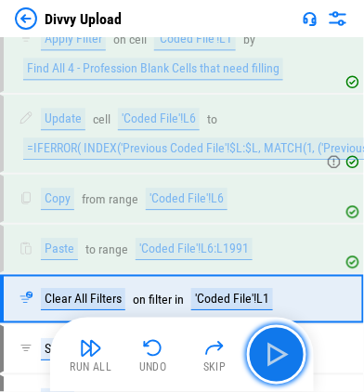
click at [282, 360] on img "button" at bounding box center [277, 355] width 30 height 30
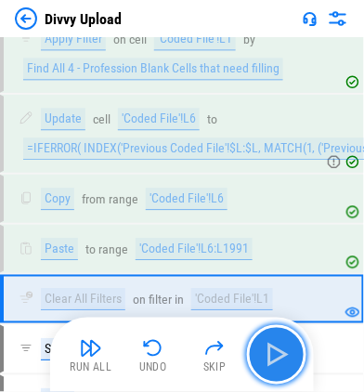
click at [278, 359] on img "button" at bounding box center [277, 355] width 30 height 30
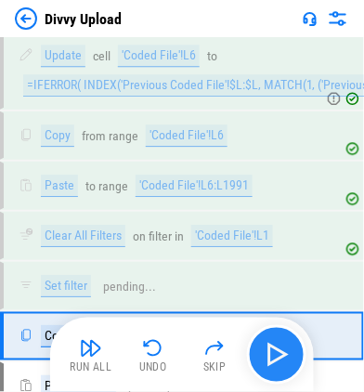
scroll to position [4745, 0]
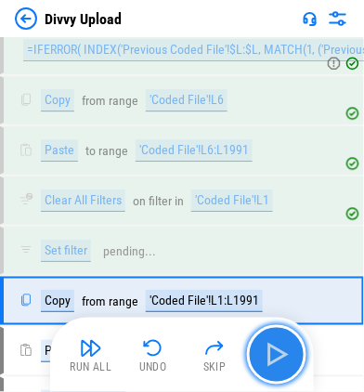
click at [278, 359] on img "button" at bounding box center [277, 355] width 30 height 30
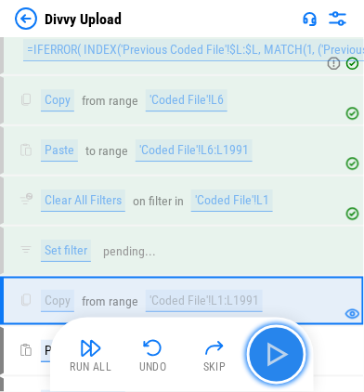
click at [278, 359] on img "button" at bounding box center [277, 355] width 30 height 30
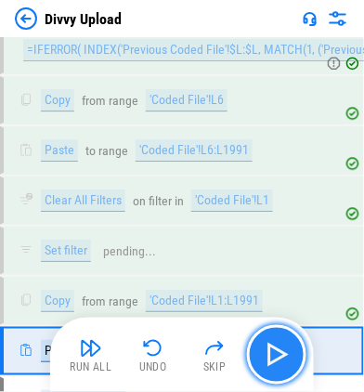
click at [278, 359] on img "button" at bounding box center [277, 355] width 30 height 30
click at [280, 358] on img "button" at bounding box center [277, 355] width 30 height 30
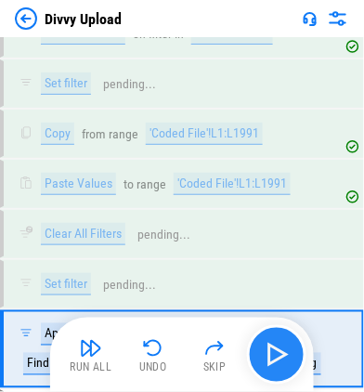
scroll to position [4955, 0]
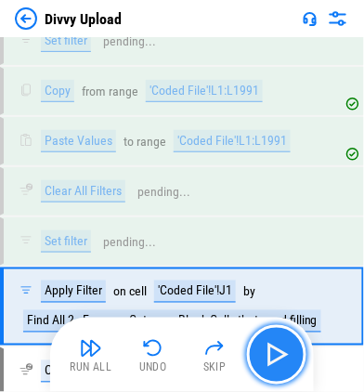
click at [280, 358] on img "button" at bounding box center [277, 355] width 30 height 30
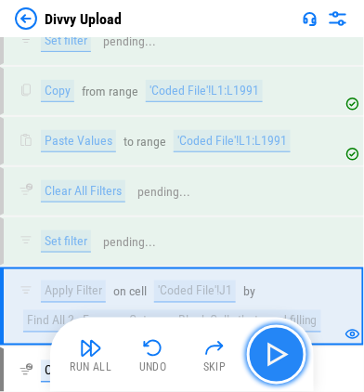
click at [280, 358] on img "button" at bounding box center [277, 355] width 30 height 30
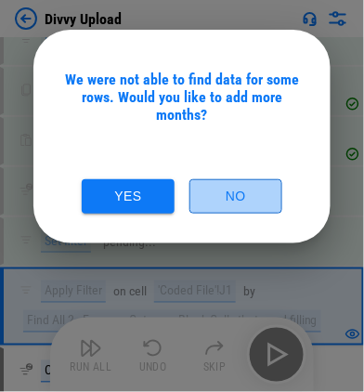
click at [243, 179] on button "No" at bounding box center [235, 196] width 93 height 34
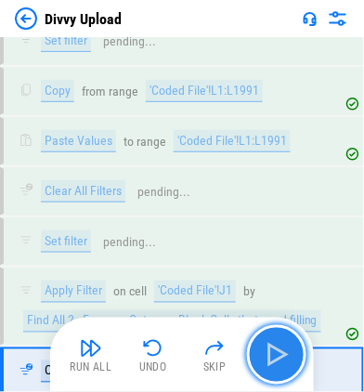
click at [280, 358] on img "button" at bounding box center [277, 355] width 30 height 30
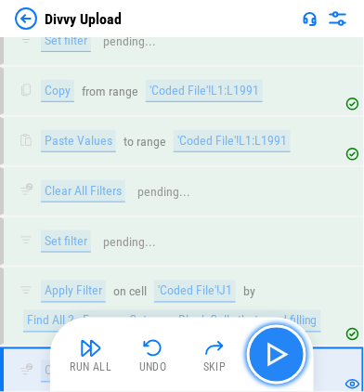
click at [280, 358] on img "button" at bounding box center [277, 355] width 30 height 30
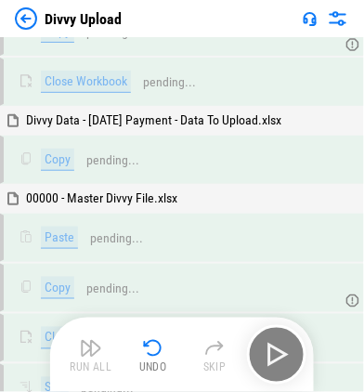
scroll to position [5582, 0]
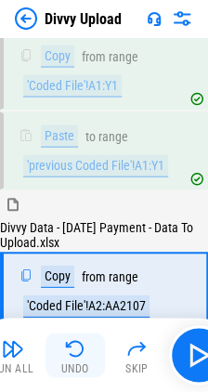
scroll to position [1744, 0]
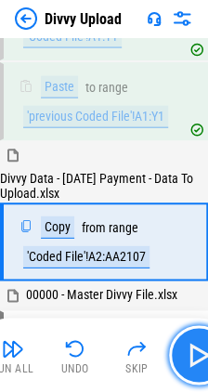
click at [187, 359] on img "button" at bounding box center [199, 355] width 30 height 30
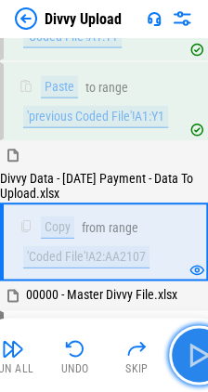
click at [188, 353] on img "button" at bounding box center [199, 355] width 30 height 30
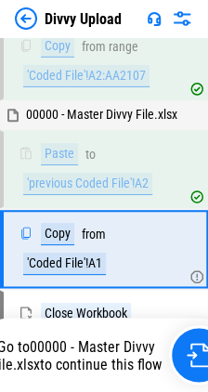
scroll to position [1944, 0]
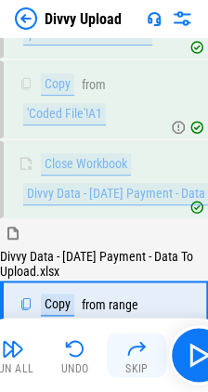
scroll to position [2148, 0]
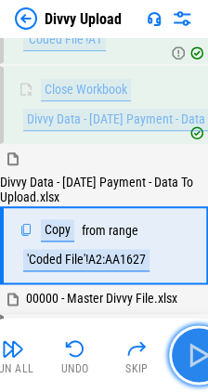
click at [196, 361] on img "button" at bounding box center [199, 355] width 30 height 30
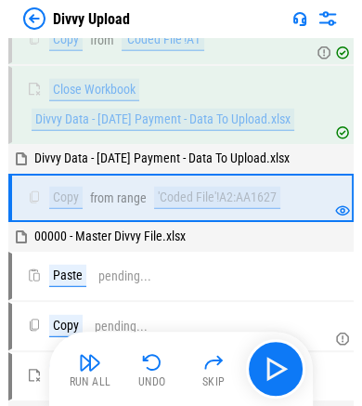
scroll to position [1498, 0]
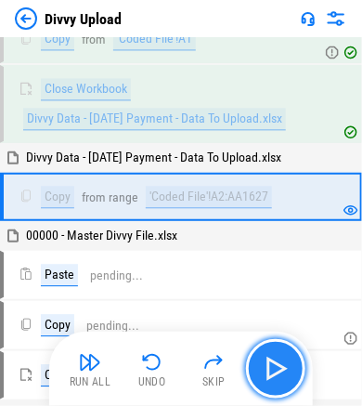
click at [220, 370] on img "button" at bounding box center [276, 369] width 30 height 30
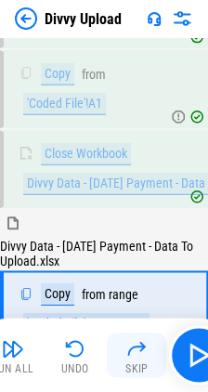
scroll to position [2551, 0]
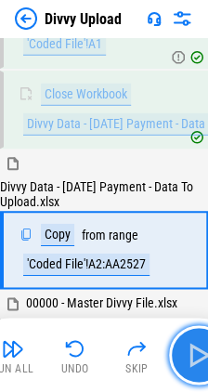
click at [194, 362] on img "button" at bounding box center [199, 355] width 30 height 30
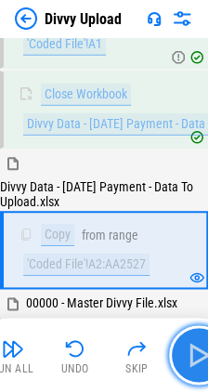
click at [187, 355] on img "button" at bounding box center [199, 355] width 30 height 30
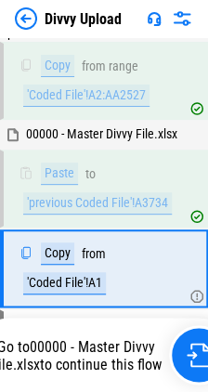
scroll to position [2751, 0]
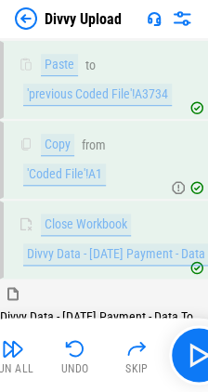
scroll to position [2955, 0]
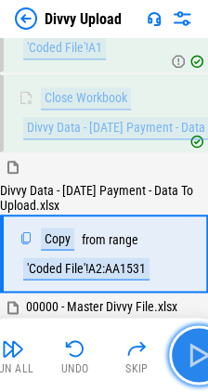
click at [182, 353] on button "button" at bounding box center [198, 354] width 59 height 59
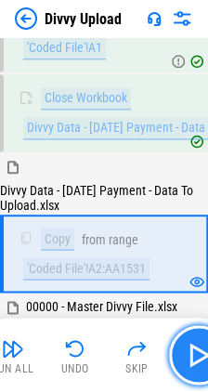
click at [196, 356] on img "button" at bounding box center [199, 355] width 30 height 30
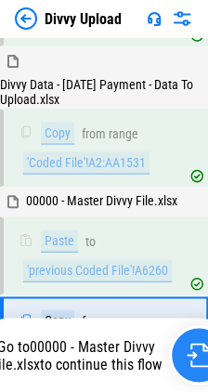
scroll to position [3155, 0]
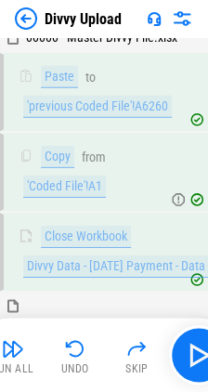
scroll to position [3359, 0]
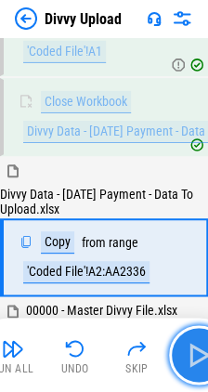
click at [195, 358] on img "button" at bounding box center [199, 355] width 30 height 30
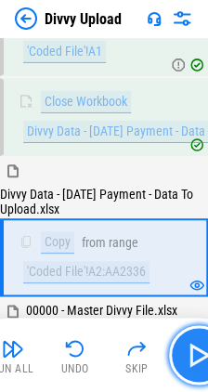
click at [188, 355] on img "button" at bounding box center [199, 355] width 30 height 30
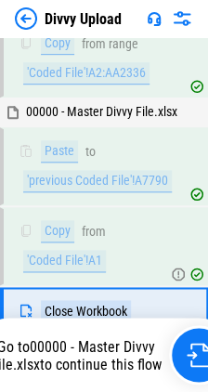
scroll to position [3636, 0]
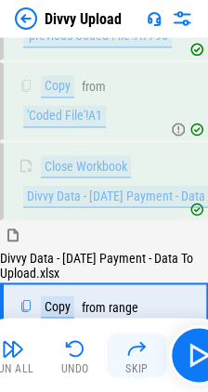
scroll to position [3762, 0]
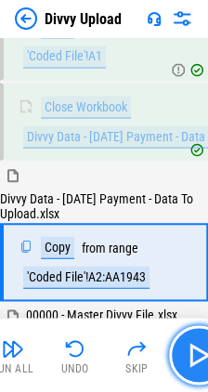
click at [199, 354] on img "button" at bounding box center [199, 355] width 30 height 30
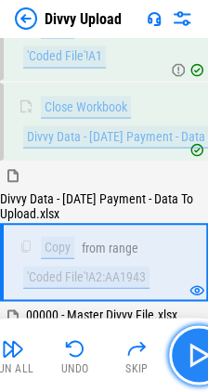
click at [194, 353] on img "button" at bounding box center [199, 355] width 30 height 30
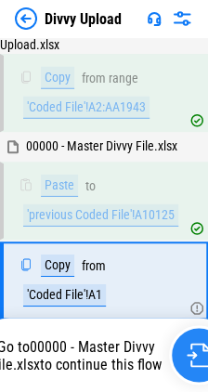
scroll to position [3961, 0]
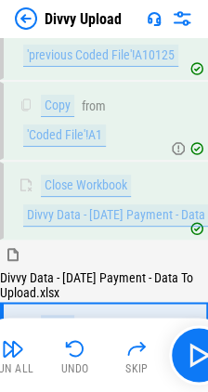
scroll to position [4166, 0]
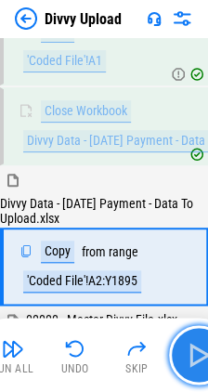
click at [194, 353] on img "button" at bounding box center [199, 355] width 30 height 30
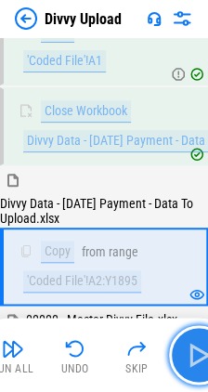
click at [193, 365] on img "button" at bounding box center [199, 355] width 30 height 30
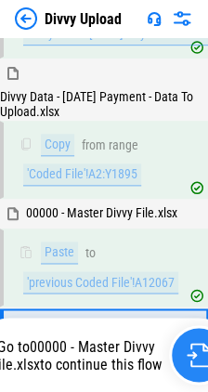
scroll to position [4365, 0]
